Goal: Task Accomplishment & Management: Complete application form

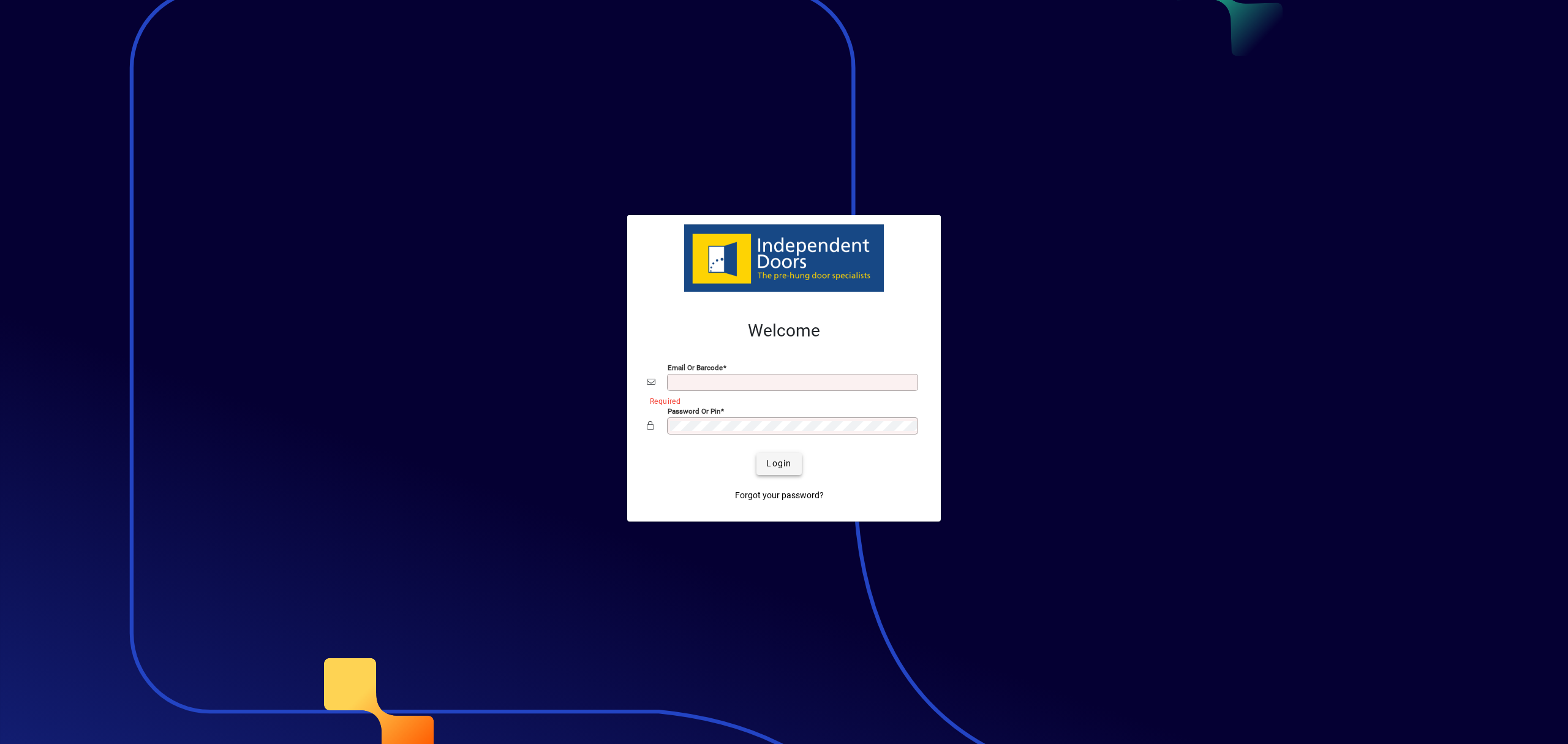
type input "**********"
click at [784, 471] on span "submit" at bounding box center [778, 463] width 44 height 29
